Goal: Task Accomplishment & Management: Use online tool/utility

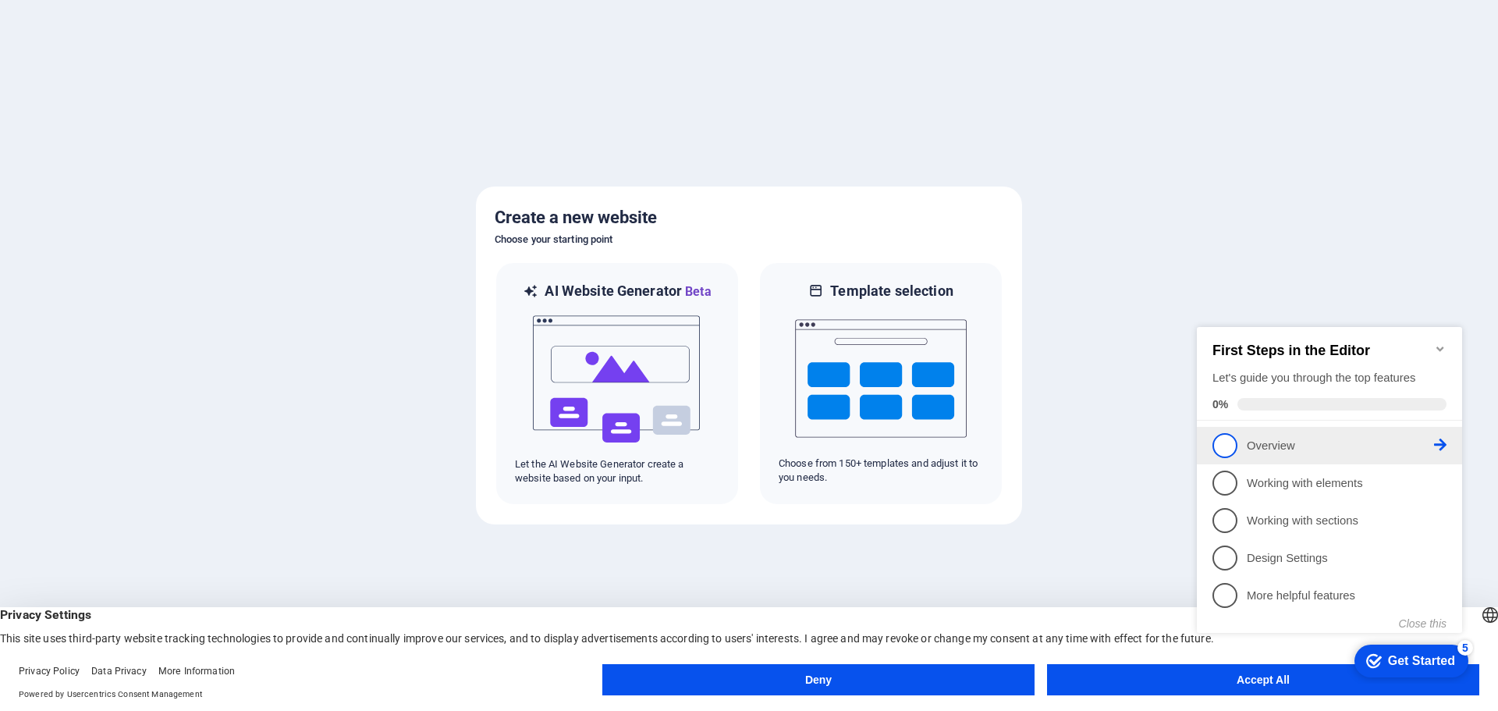
click at [1220, 435] on span "1" at bounding box center [1225, 445] width 25 height 25
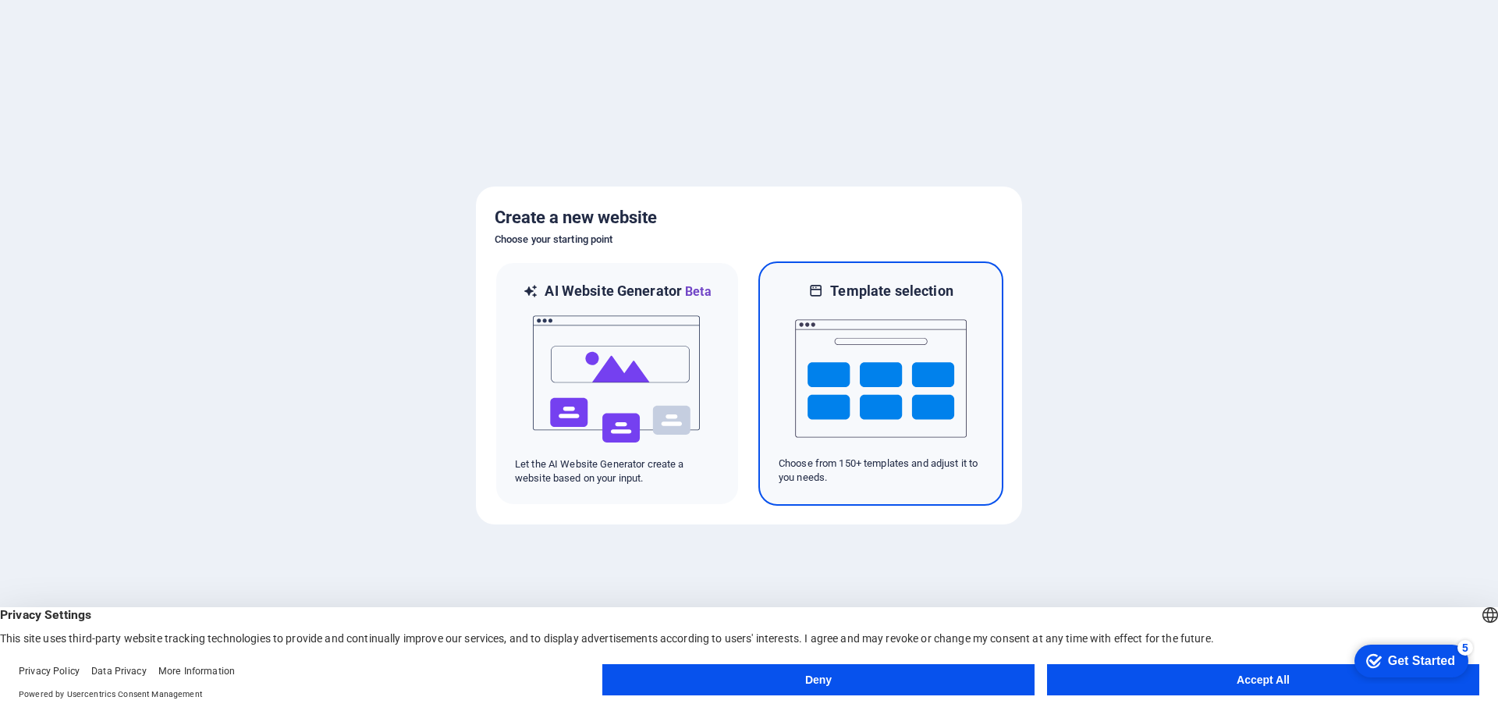
click at [972, 378] on div at bounding box center [881, 378] width 204 height 156
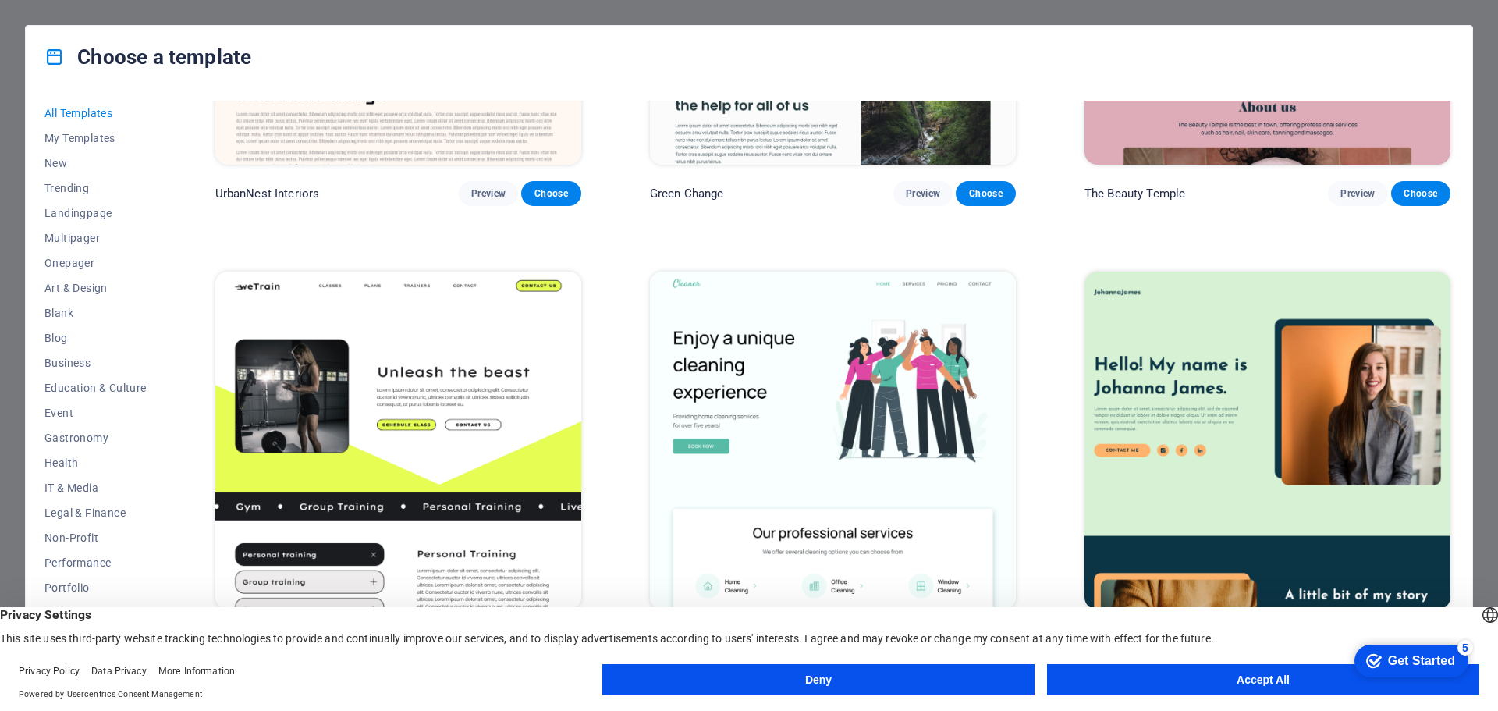
scroll to position [2185, 0]
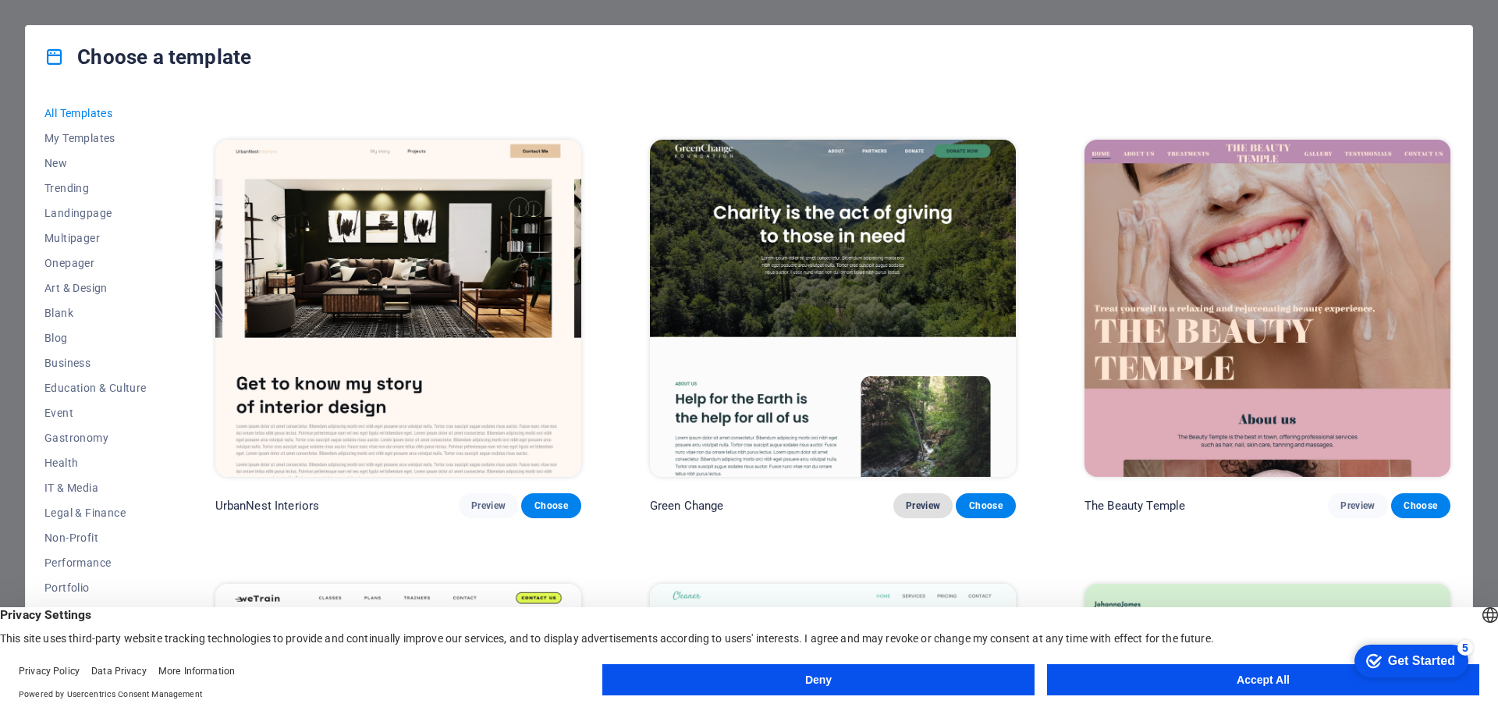
click at [924, 499] on span "Preview" at bounding box center [923, 505] width 34 height 12
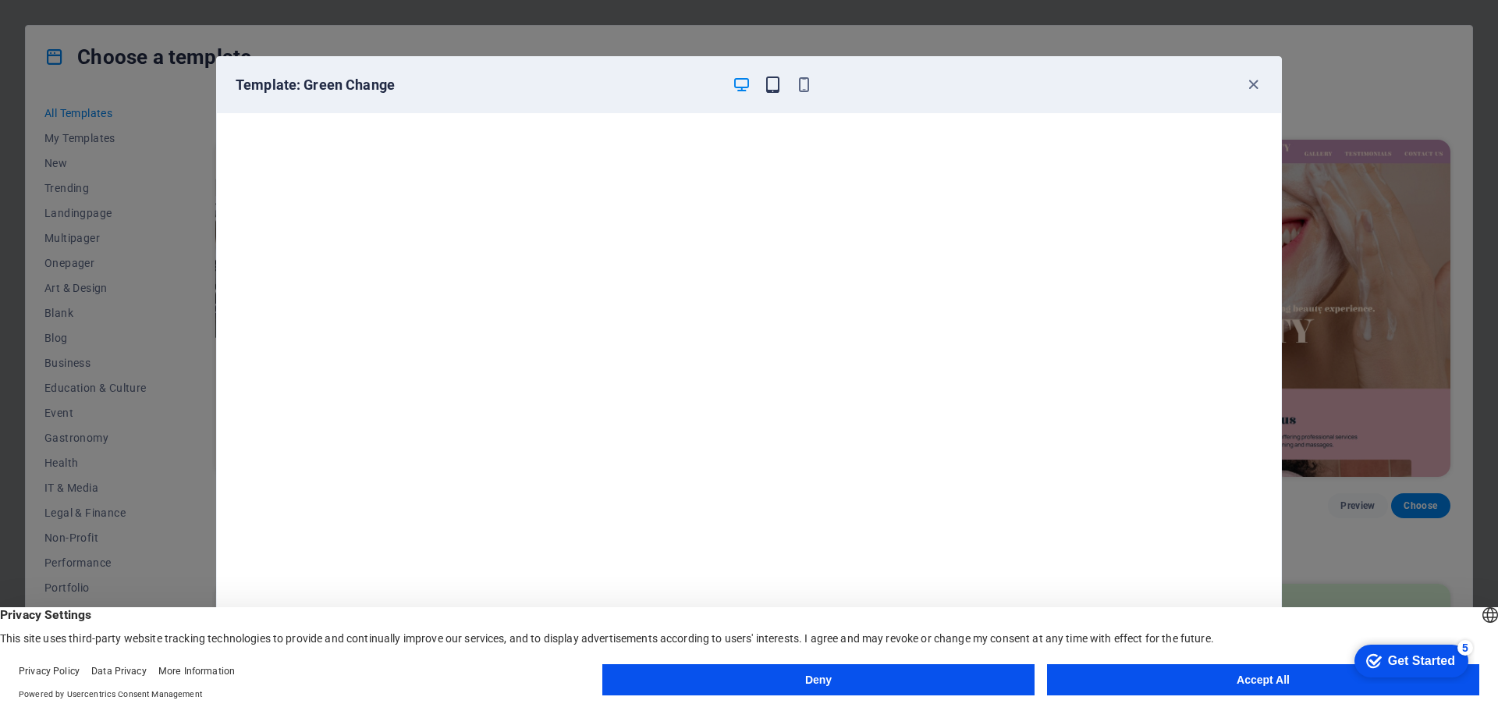
click at [768, 85] on icon "button" at bounding box center [773, 85] width 18 height 18
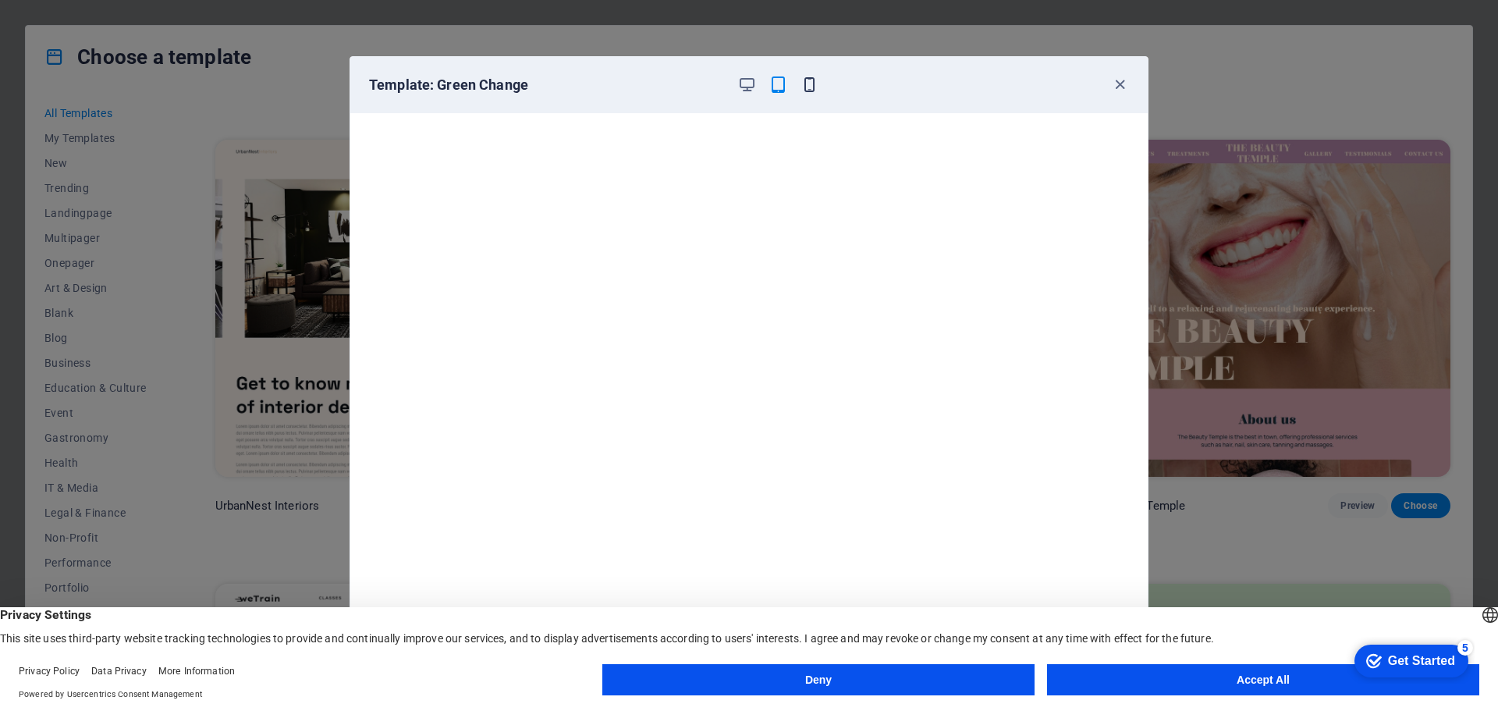
click at [812, 84] on icon "button" at bounding box center [810, 85] width 18 height 18
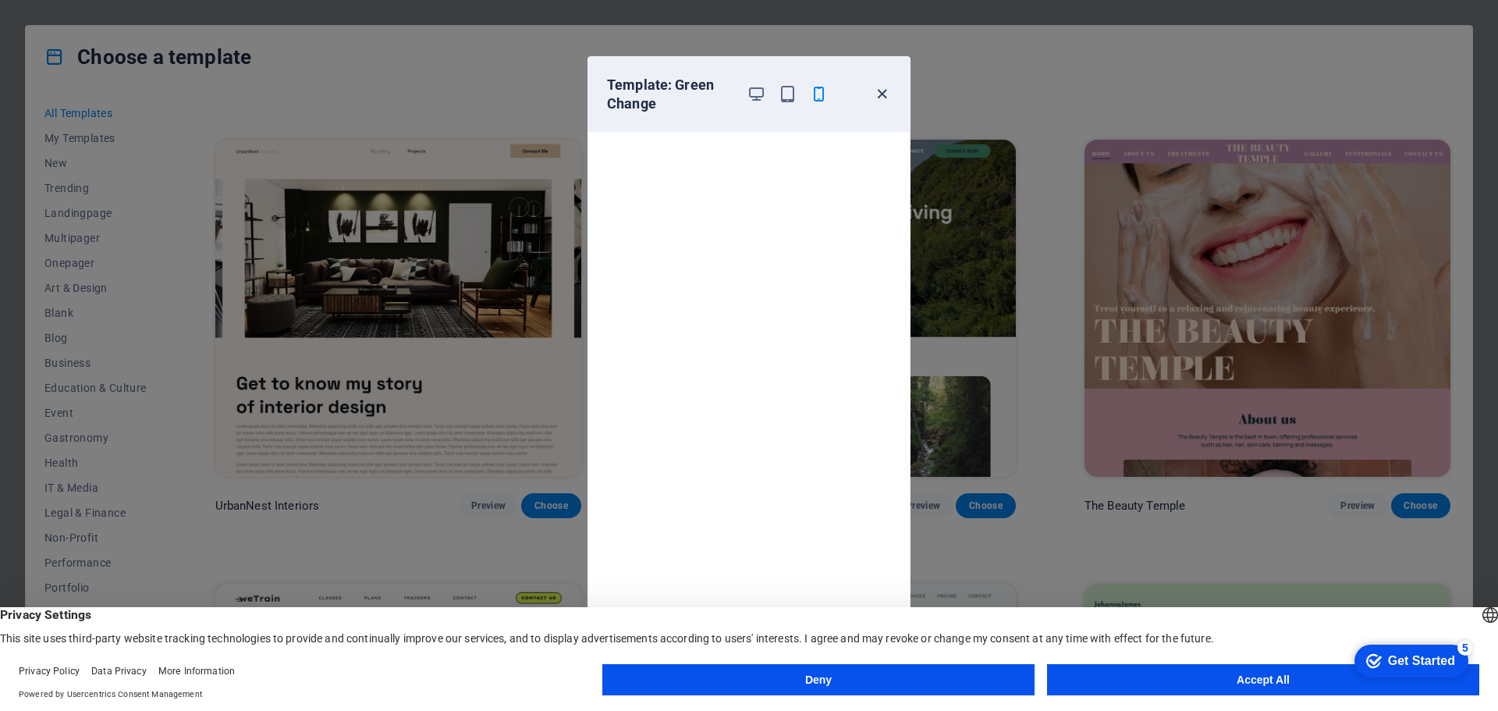
click at [878, 84] on div "Template: Green Change" at bounding box center [748, 94] width 321 height 75
click at [879, 92] on icon "button" at bounding box center [882, 94] width 18 height 18
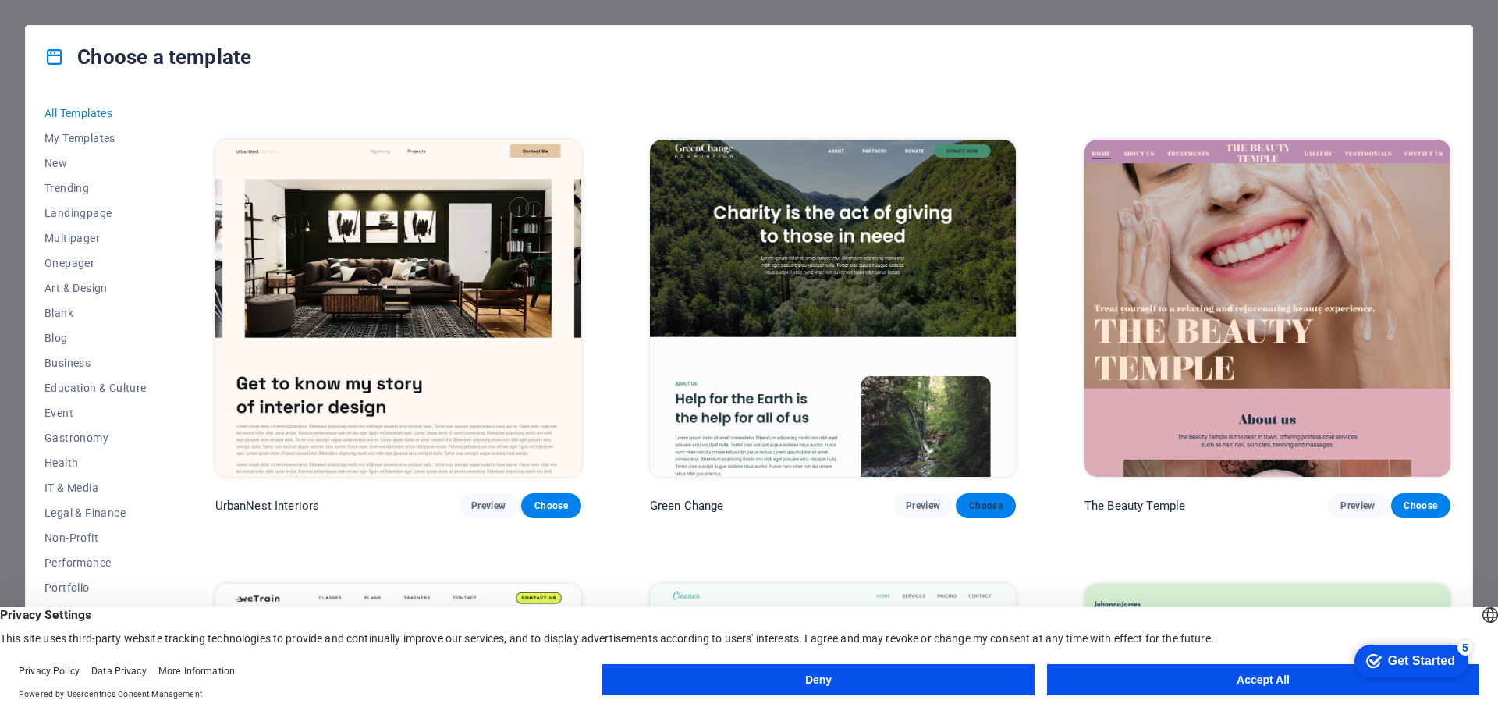
click at [988, 499] on span "Choose" at bounding box center [985, 505] width 34 height 12
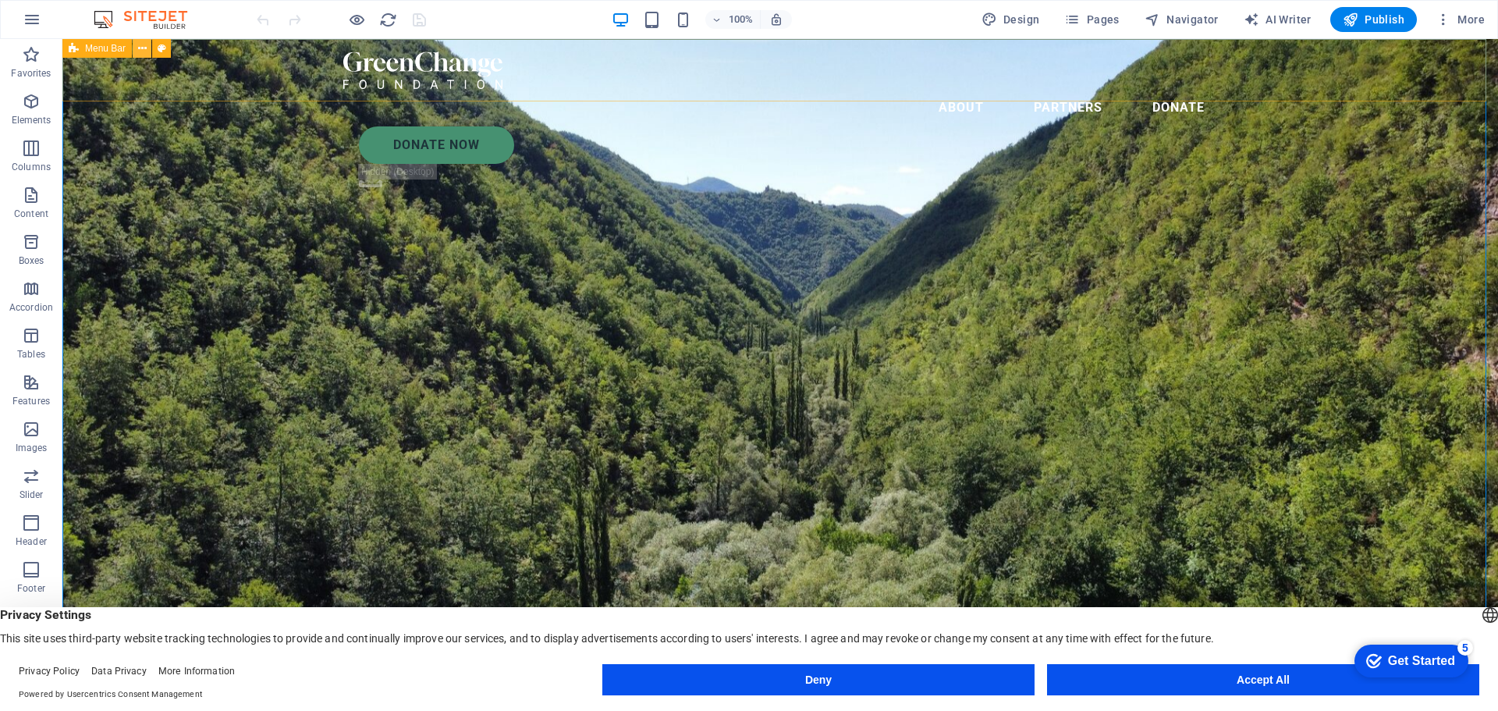
click at [143, 47] on icon at bounding box center [142, 49] width 9 height 16
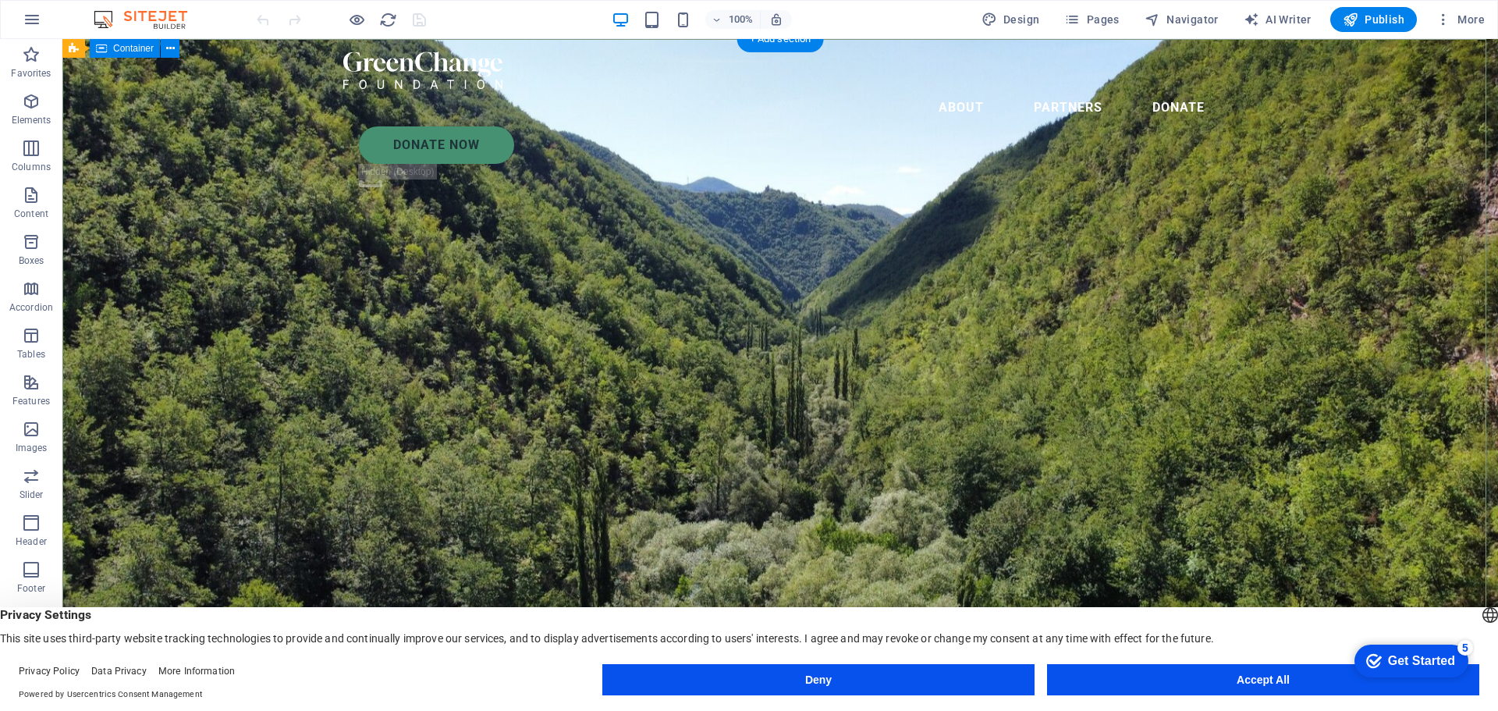
click at [43, 331] on span "Tables" at bounding box center [31, 344] width 62 height 37
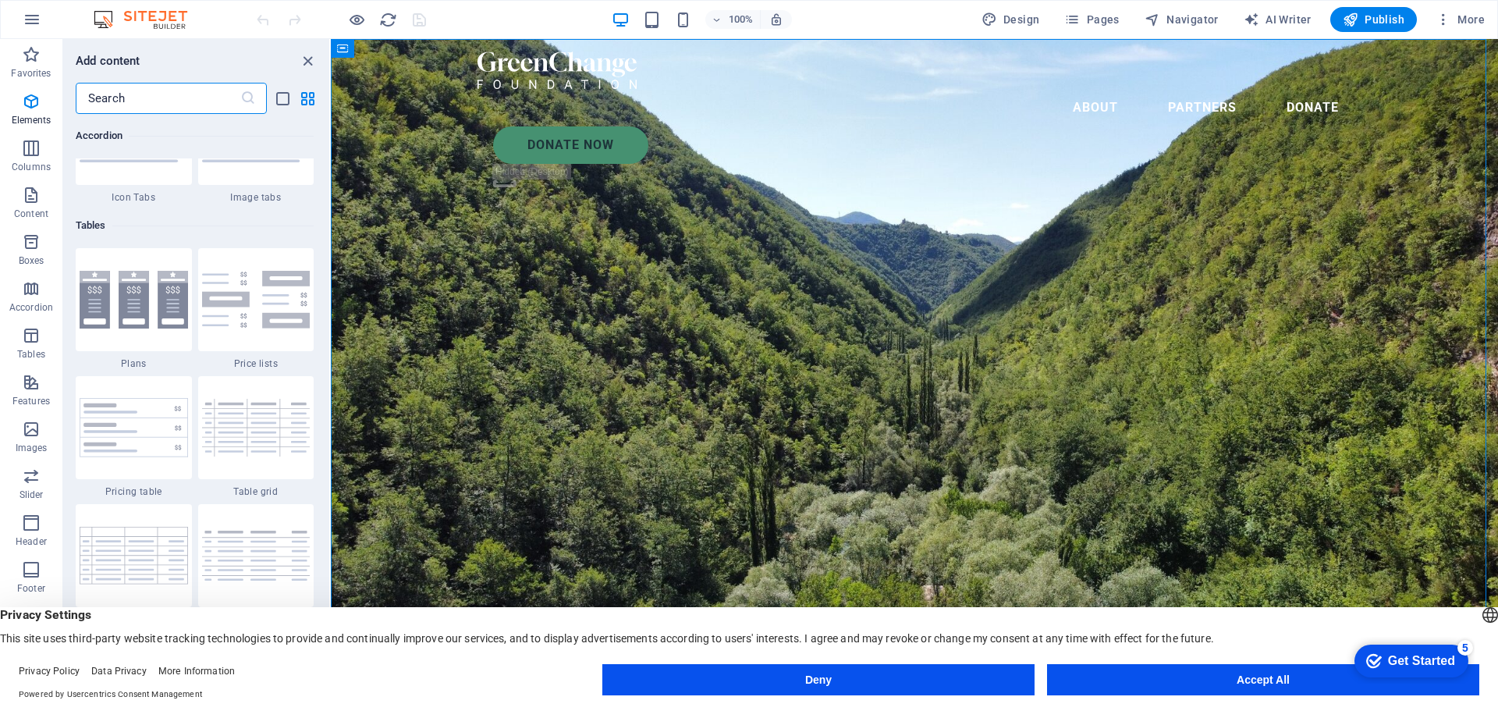
scroll to position [5405, 0]
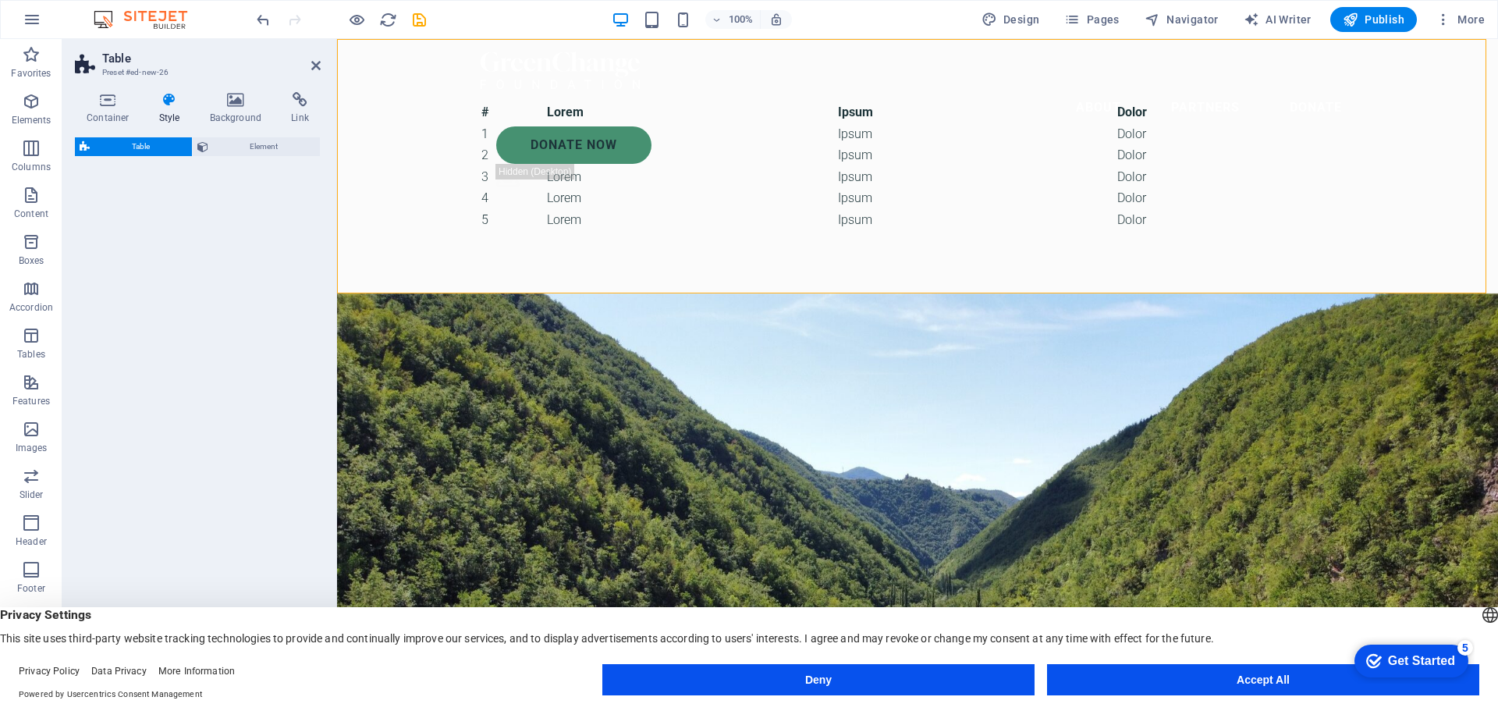
click at [272, 329] on div "Table Element" at bounding box center [198, 405] width 246 height 536
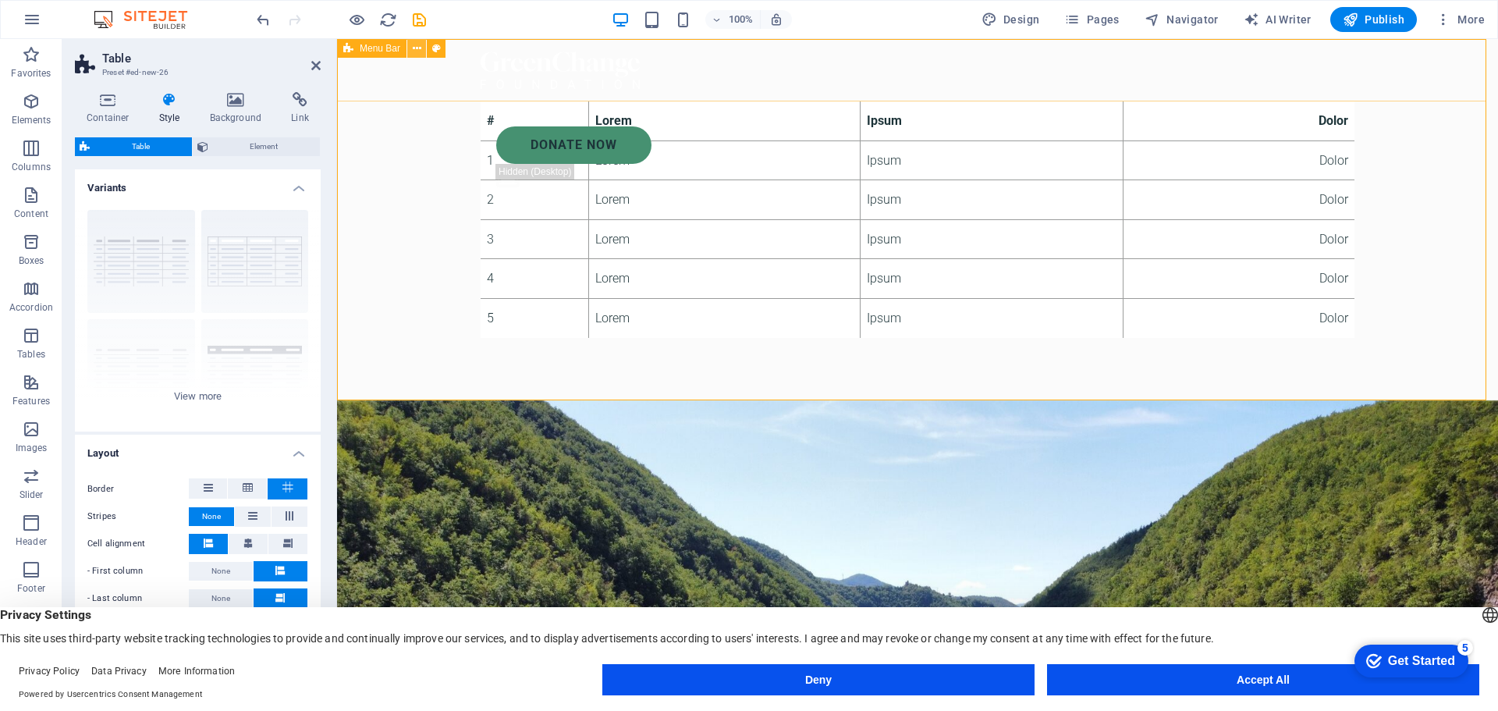
click at [417, 51] on icon at bounding box center [417, 49] width 9 height 16
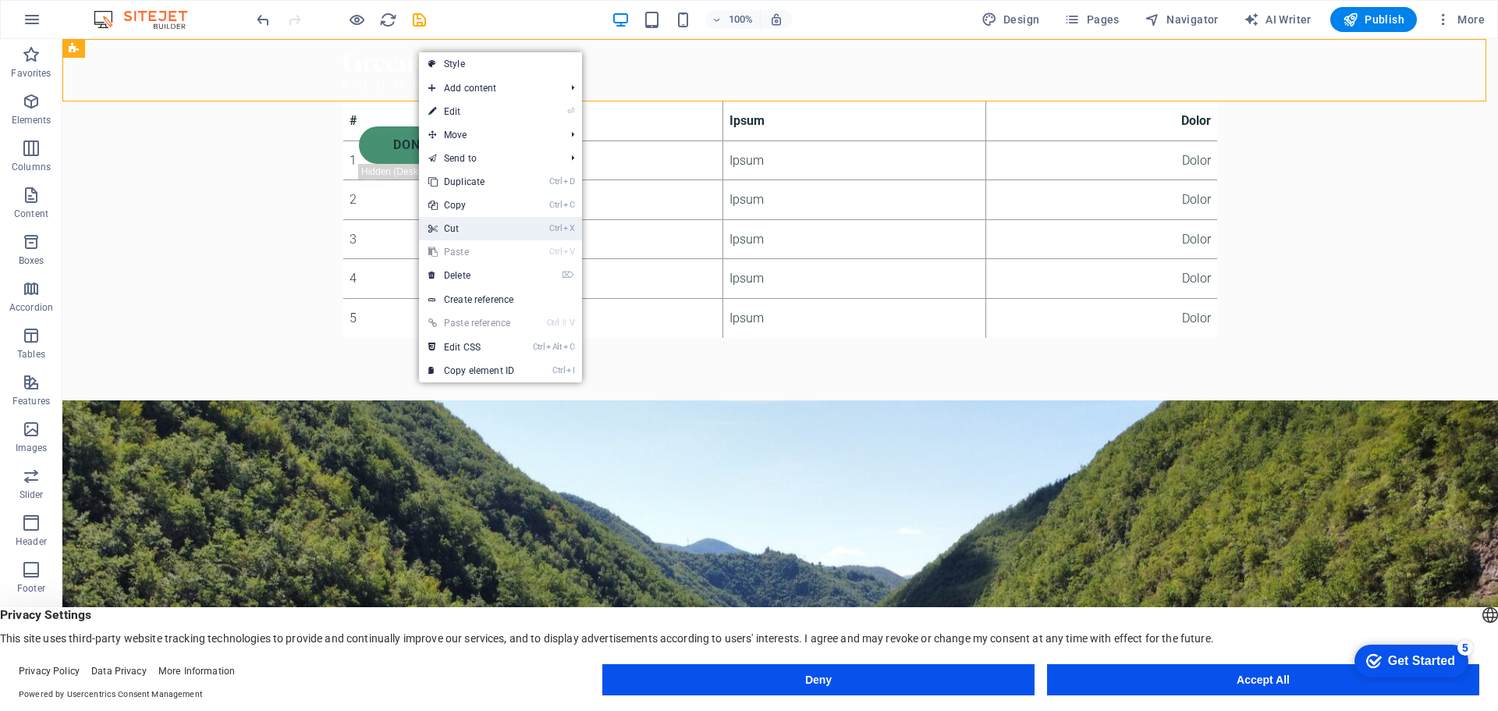
click at [518, 231] on link "Ctrl X Cut" at bounding box center [471, 228] width 105 height 23
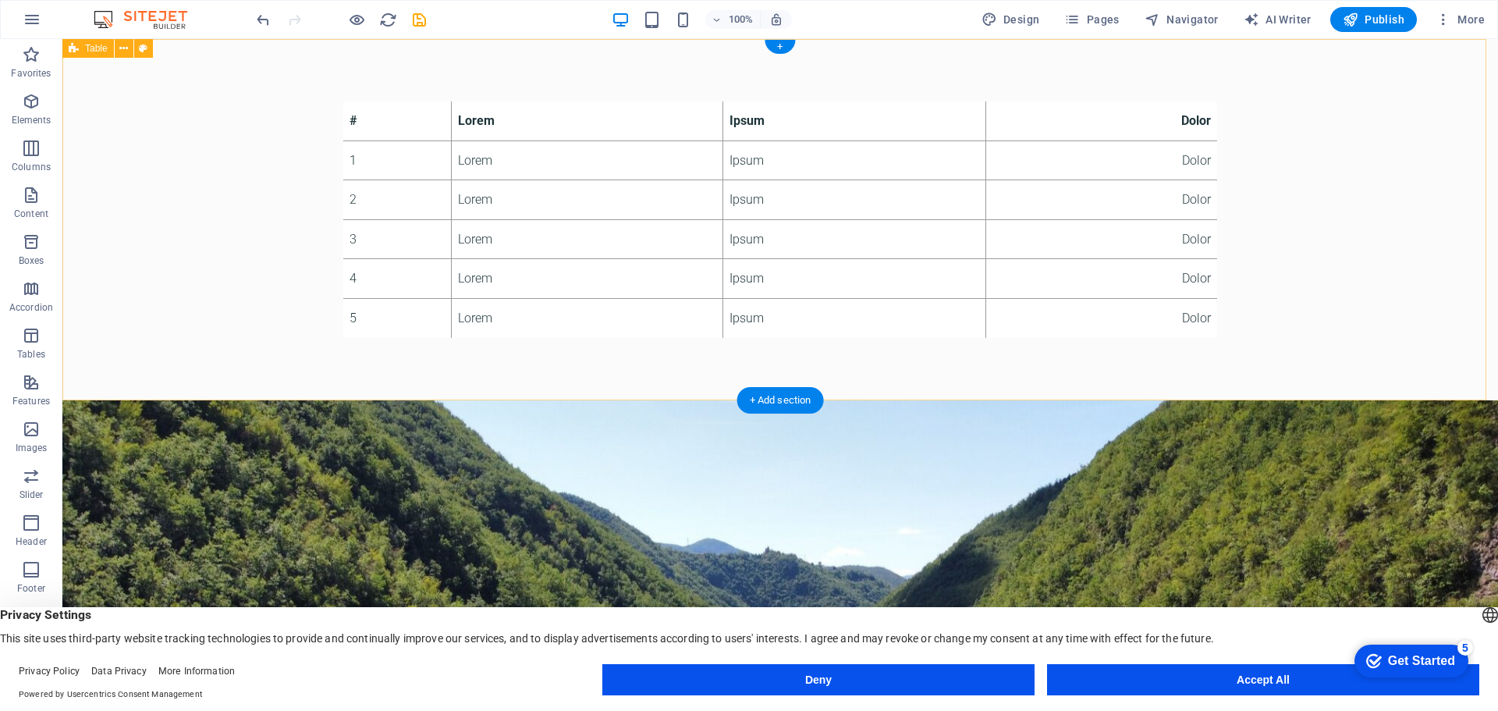
click at [117, 179] on div "# Lorem Ipsum Dolor 1 Lorem Ipsum Dolor 2 Lorem Ipsum Dolor 3 Lorem Ipsum Dolor…" at bounding box center [780, 219] width 1436 height 361
click at [782, 47] on div "+" at bounding box center [780, 47] width 30 height 14
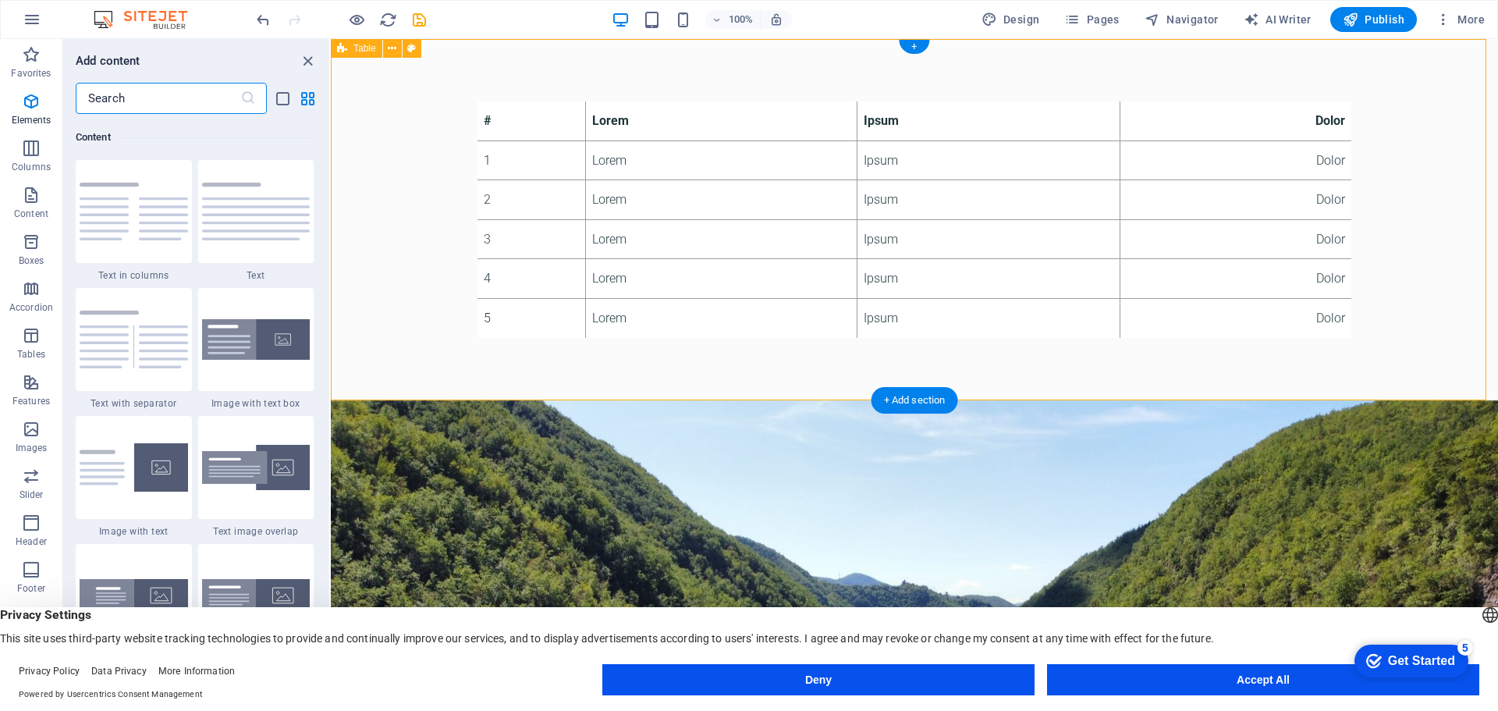
scroll to position [2730, 0]
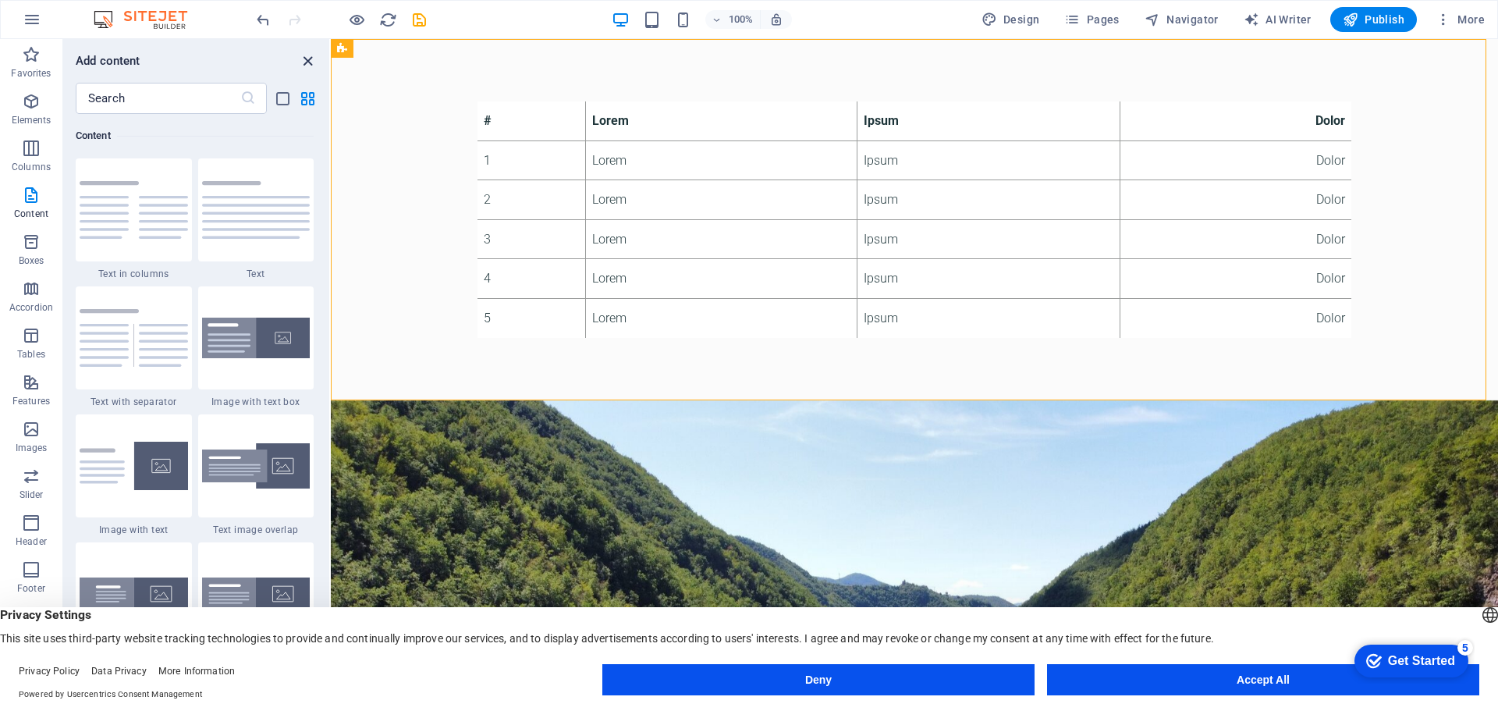
drag, startPoint x: 306, startPoint y: 62, endPoint x: 349, endPoint y: 98, distance: 56.5
click at [306, 62] on icon "close panel" at bounding box center [308, 61] width 18 height 18
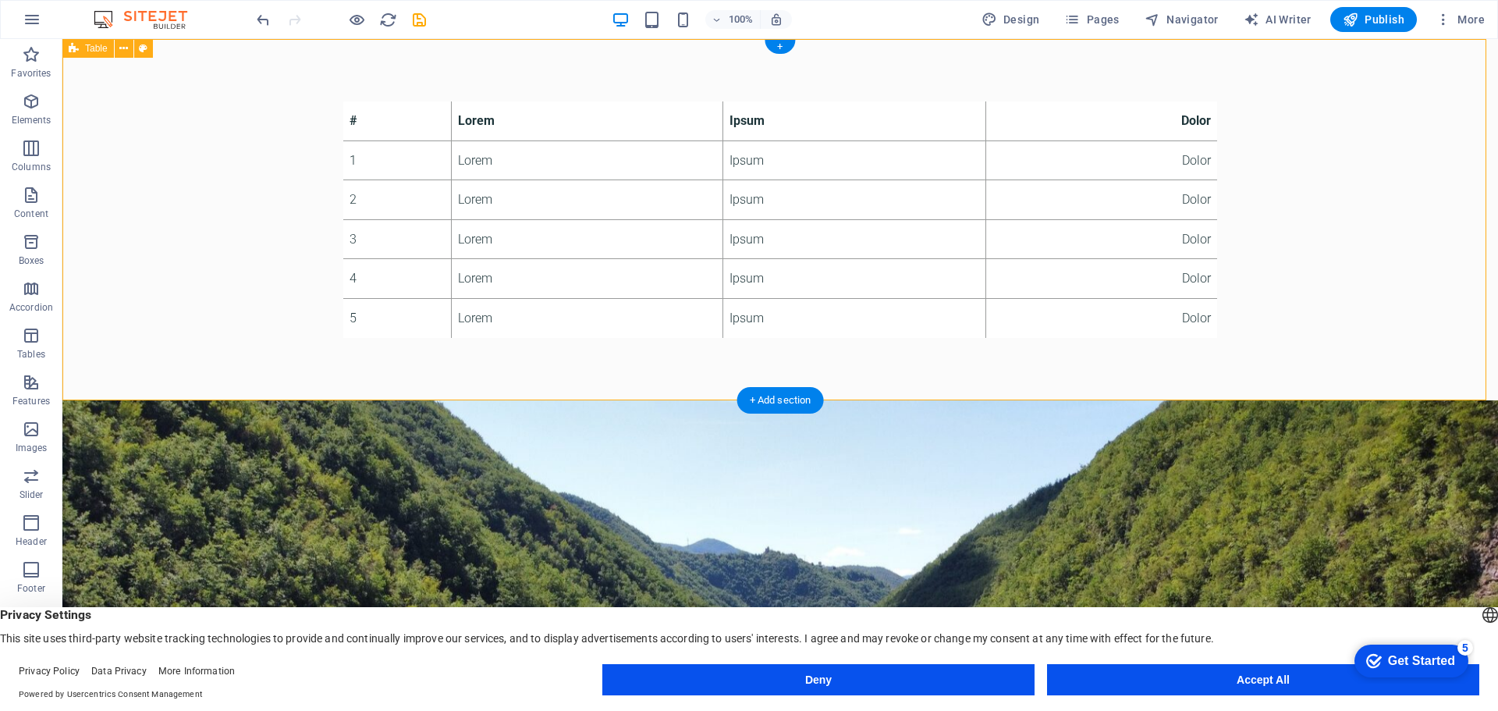
click at [339, 376] on div "# Lorem Ipsum Dolor 1 Lorem Ipsum Dolor 2 Lorem Ipsum Dolor 3 Lorem Ipsum Dolor…" at bounding box center [780, 219] width 1436 height 361
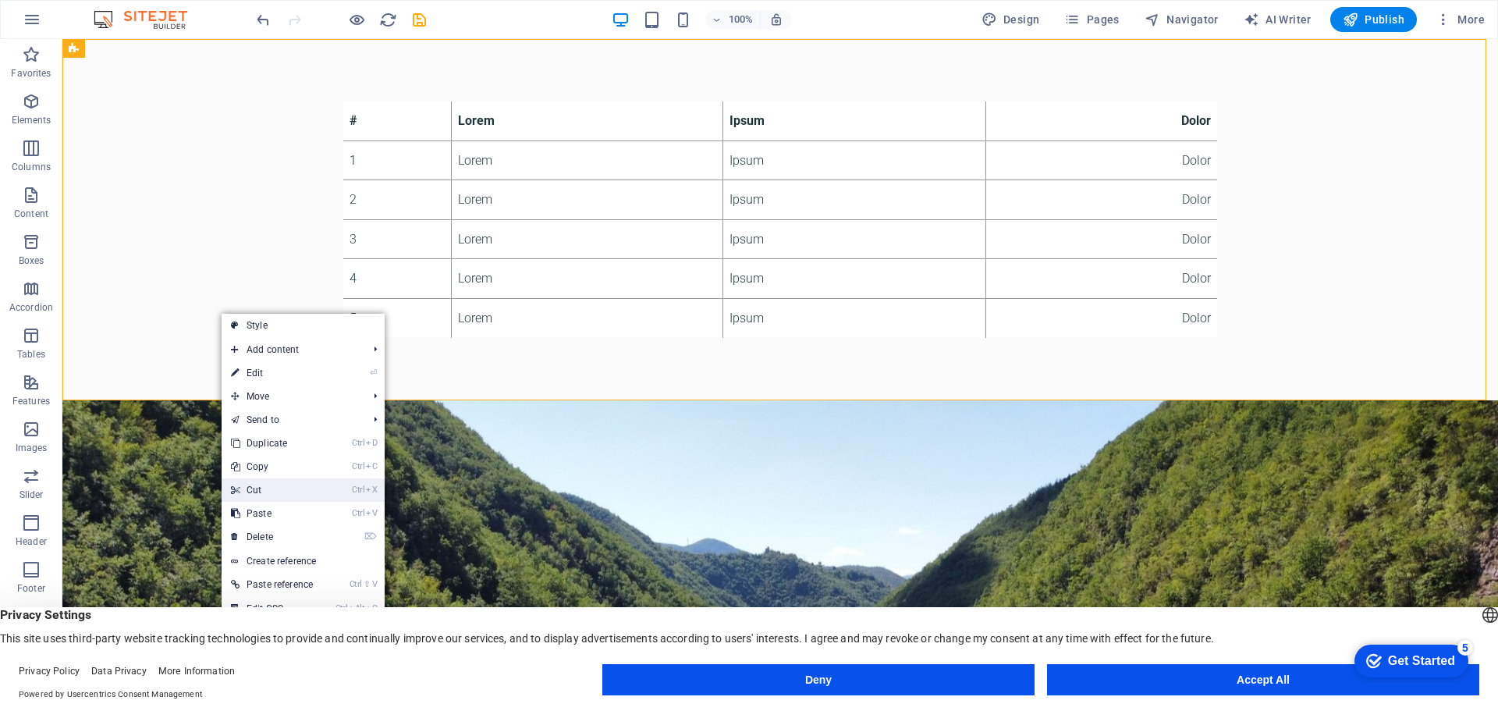
click at [311, 488] on link "Ctrl X Cut" at bounding box center [274, 489] width 105 height 23
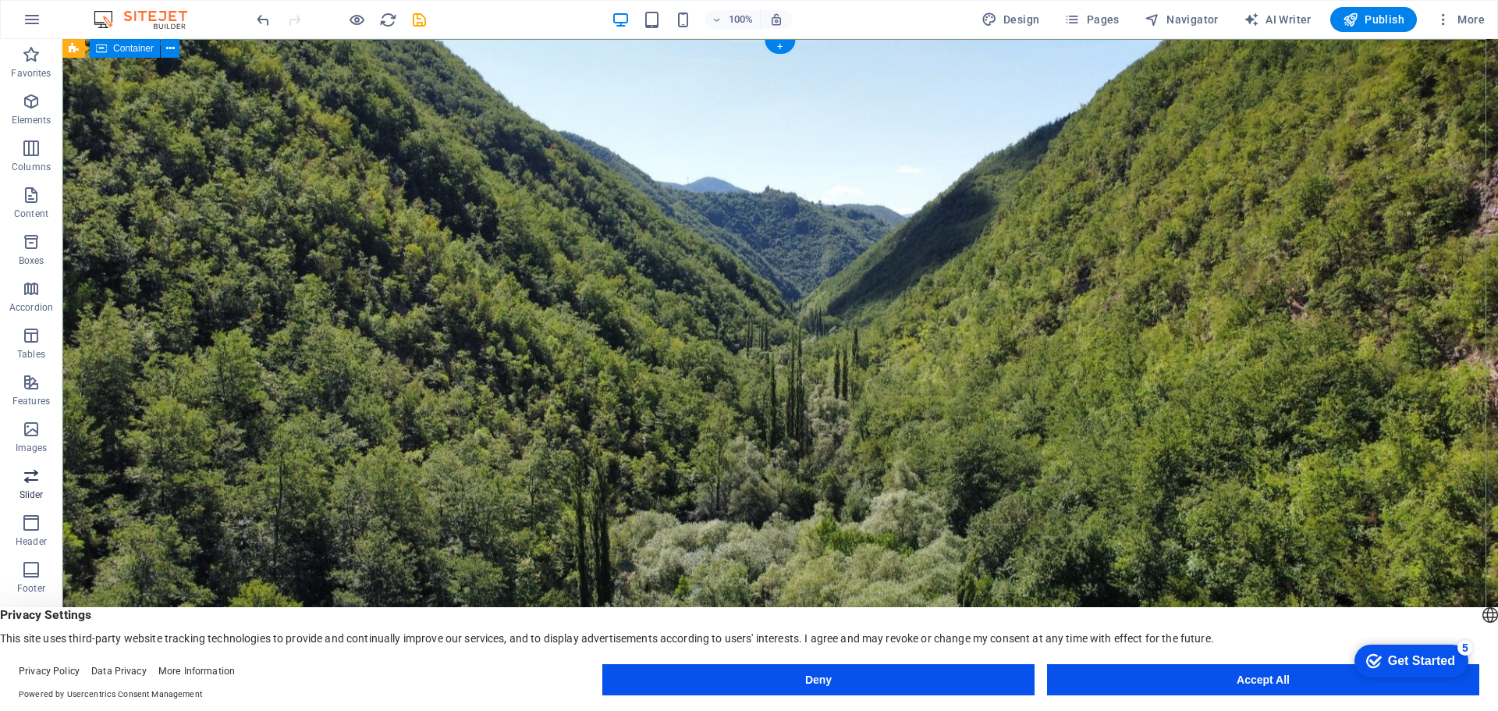
scroll to position [55, 0]
click at [42, 386] on p "Images" at bounding box center [32, 392] width 32 height 12
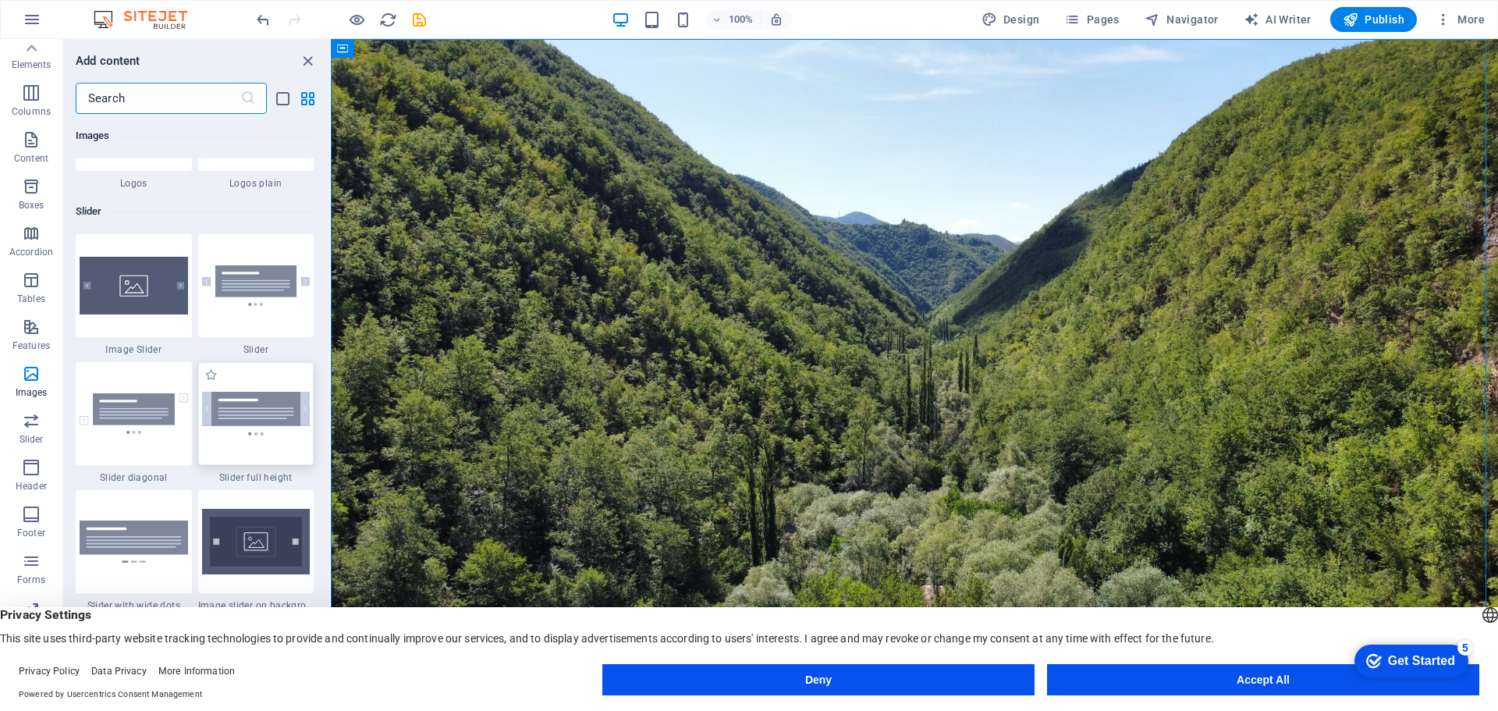
scroll to position [8225, 0]
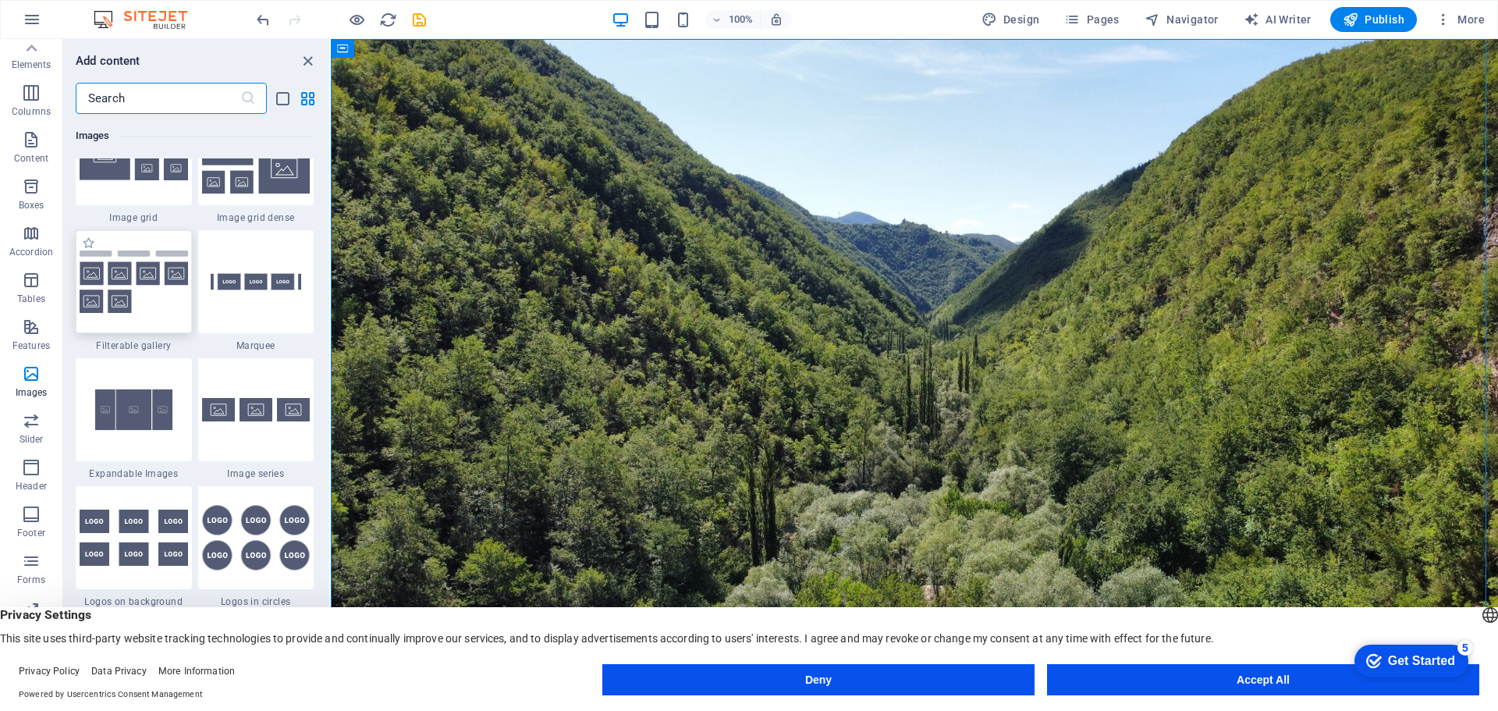
click at [157, 301] on img at bounding box center [134, 281] width 108 height 63
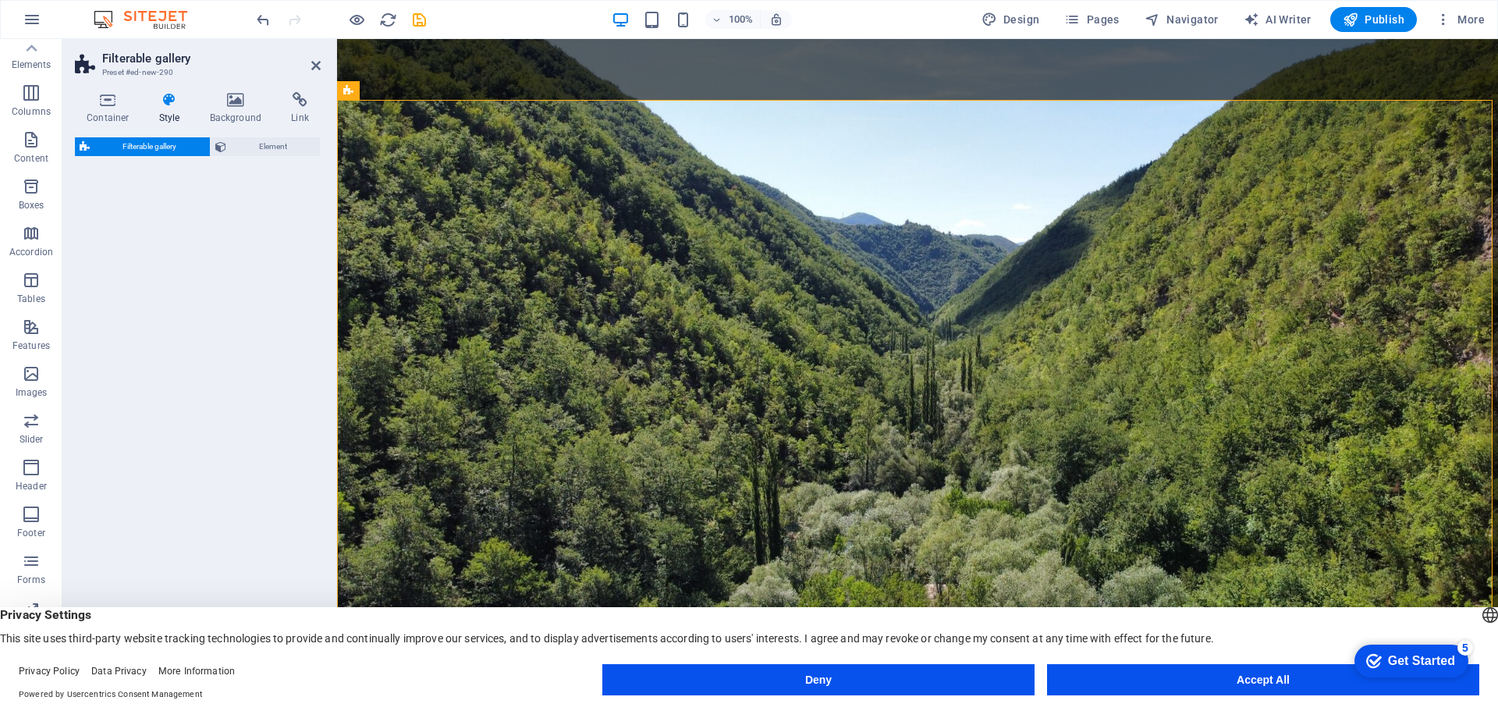
select select "rem"
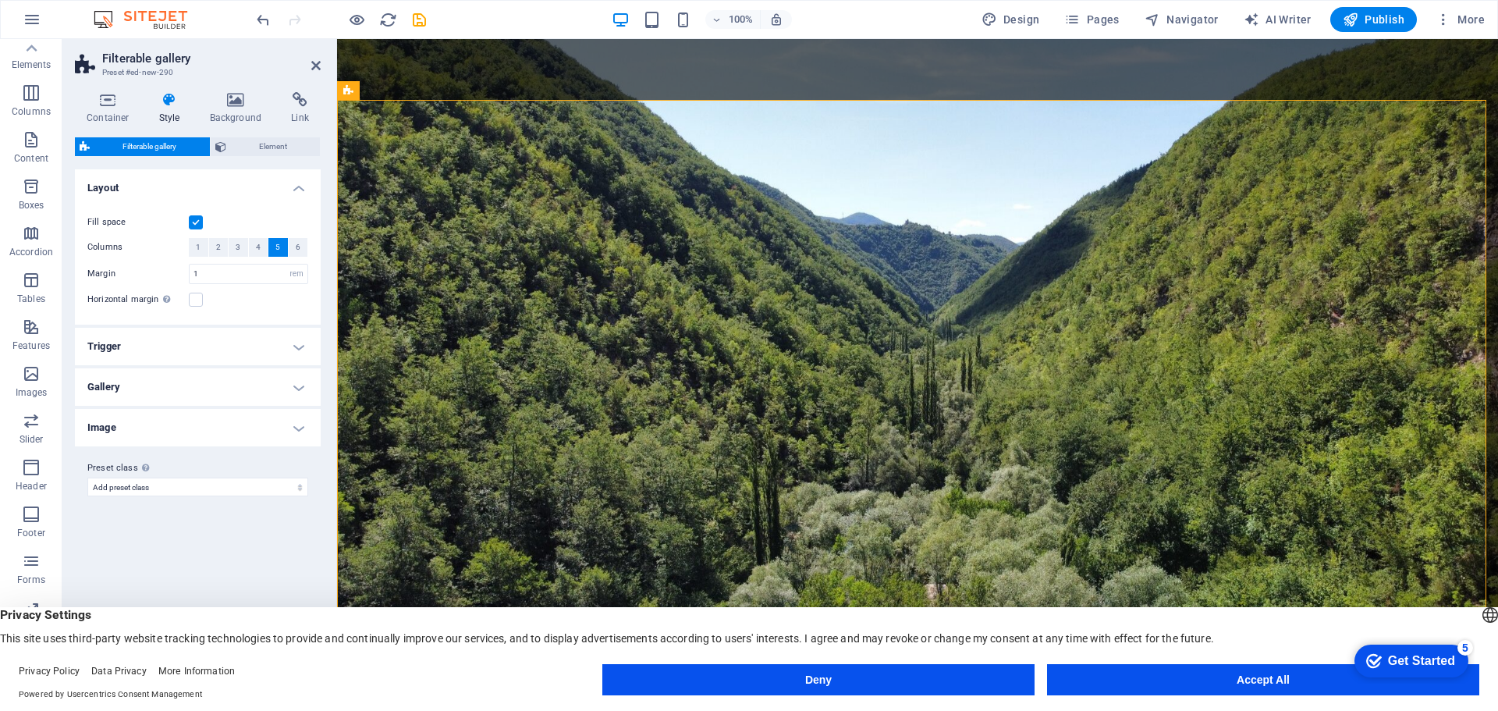
scroll to position [586, 0]
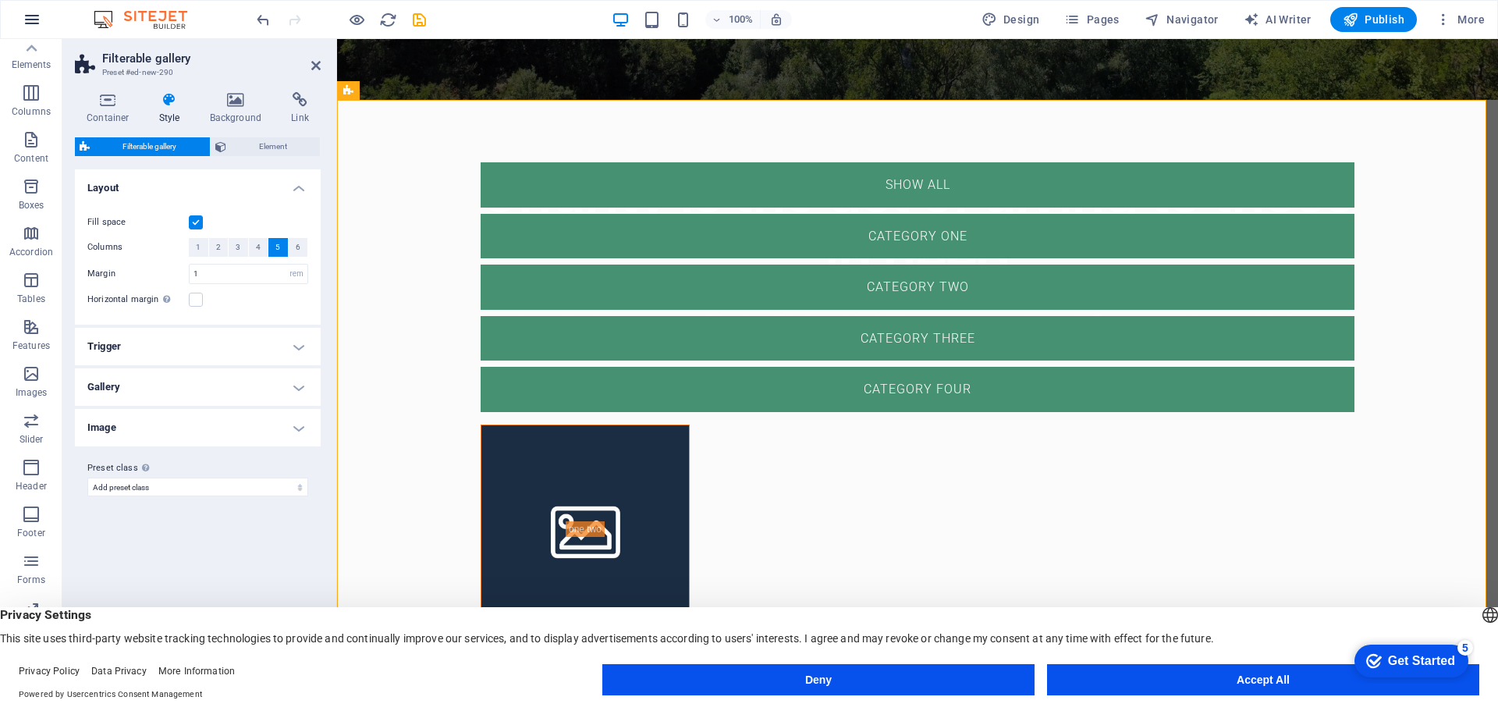
click at [42, 16] on button "button" at bounding box center [31, 19] width 37 height 37
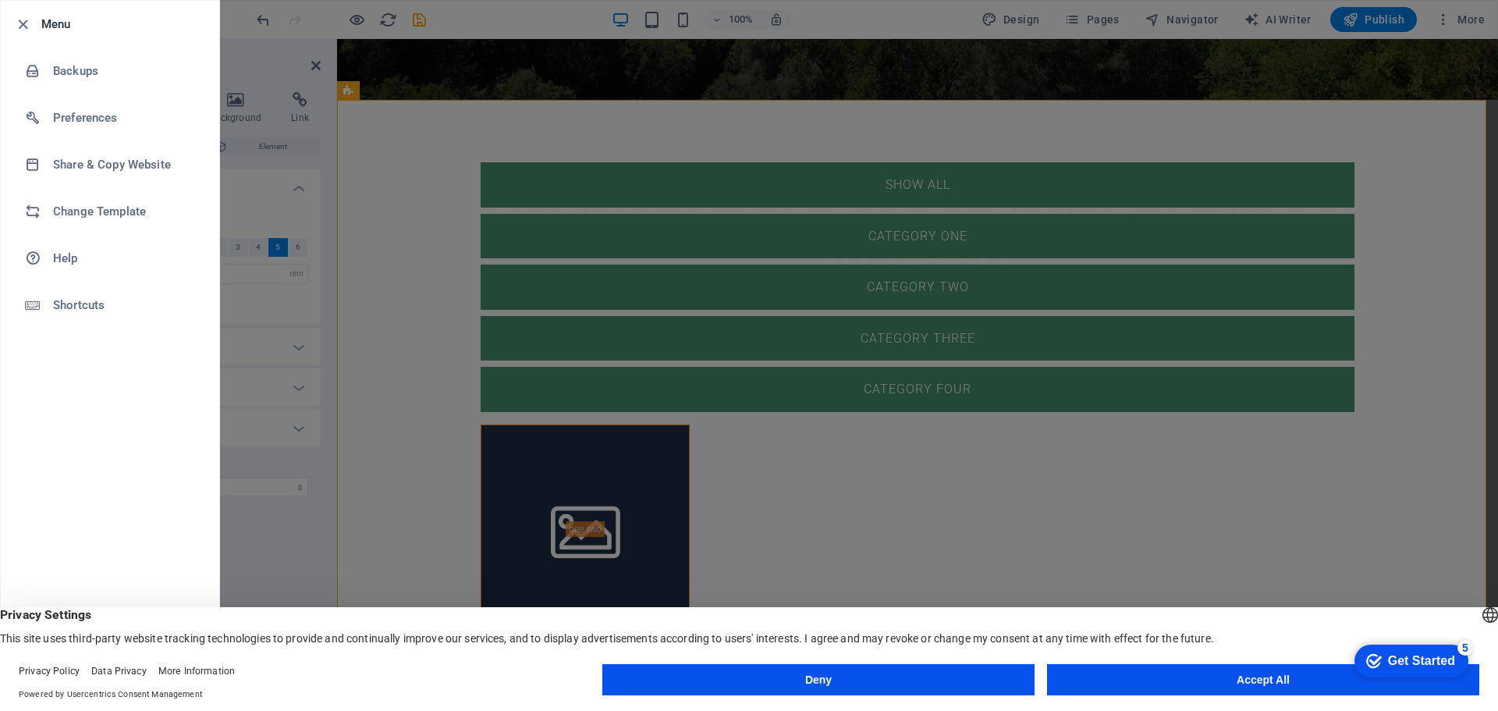
click at [32, 22] on div at bounding box center [27, 24] width 28 height 19
click at [27, 25] on icon "button" at bounding box center [23, 25] width 18 height 18
